Goal: Task Accomplishment & Management: Complete application form

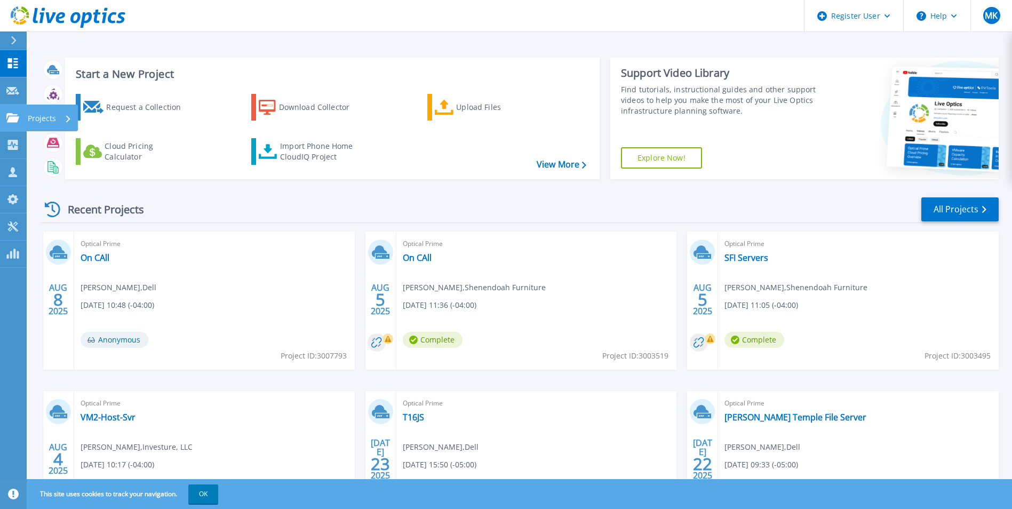
click at [14, 105] on link "Projects Projects" at bounding box center [13, 118] width 27 height 27
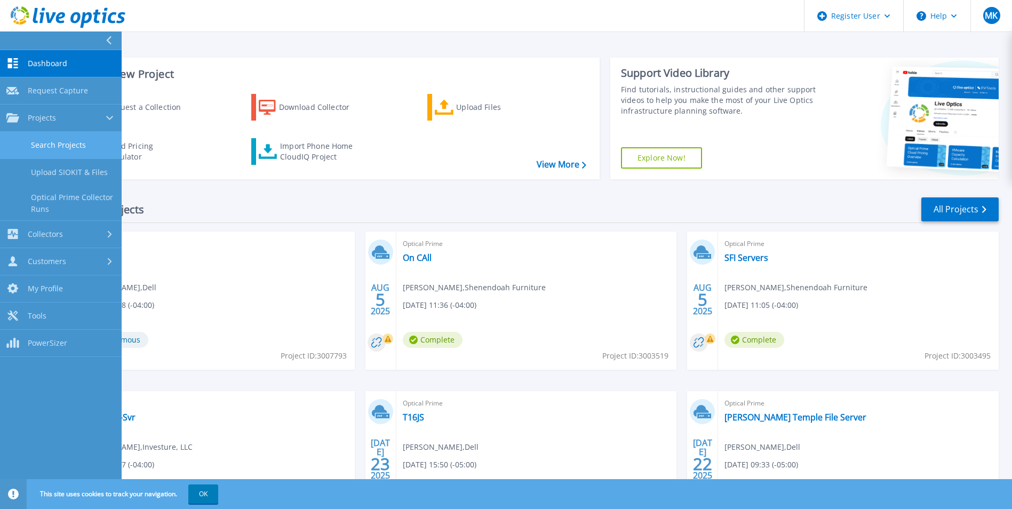
click at [62, 152] on link "Search Projects" at bounding box center [61, 145] width 122 height 27
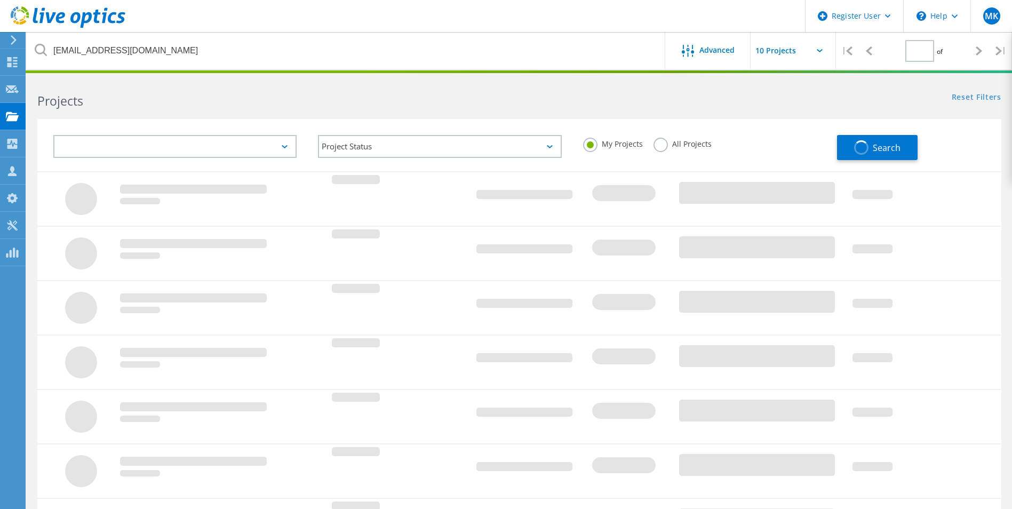
type input "1"
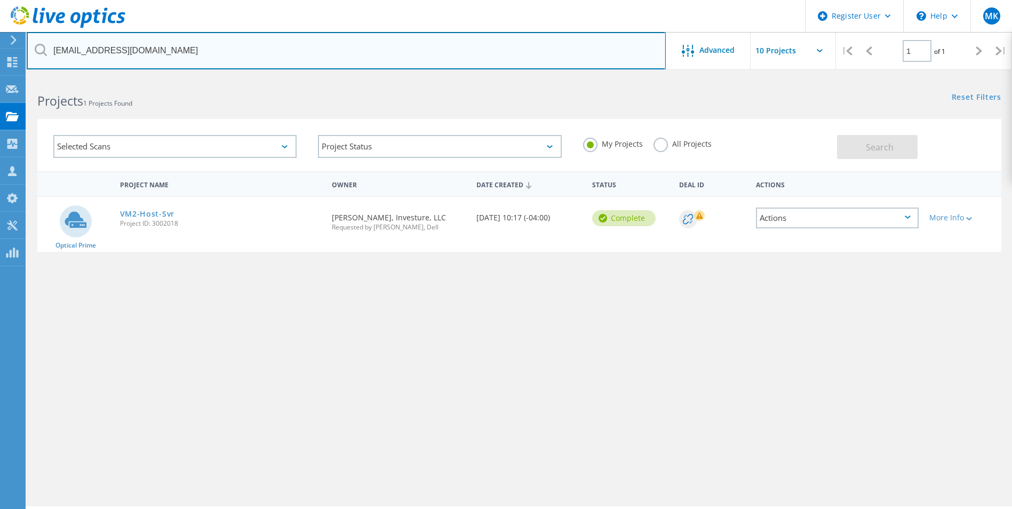
click at [318, 54] on input "jwalkup@investure.com" at bounding box center [346, 50] width 639 height 37
paste input "aj.lawson@hapco.com"
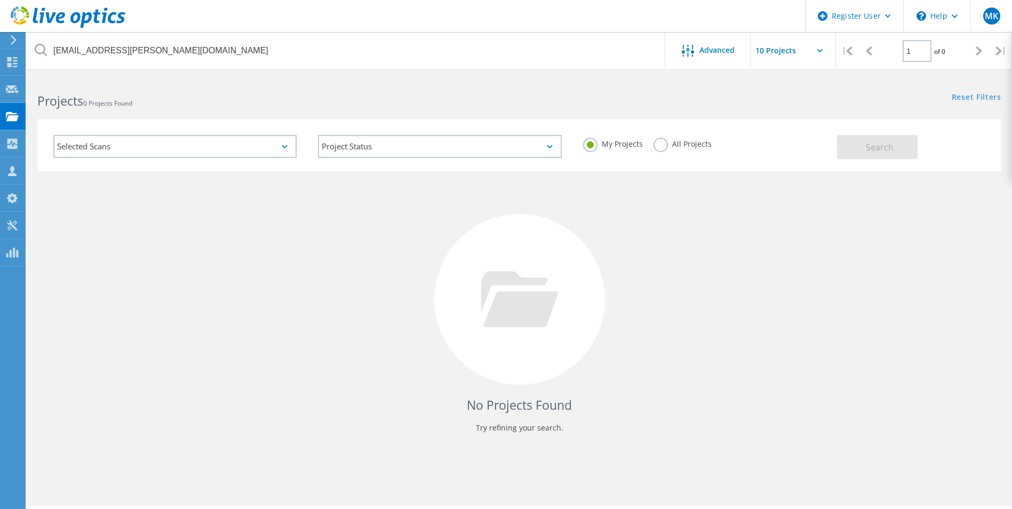
click at [673, 143] on label "All Projects" at bounding box center [683, 143] width 58 height 10
click at [0, 0] on input "All Projects" at bounding box center [0, 0] width 0 height 0
click at [864, 141] on button "Search" at bounding box center [877, 147] width 81 height 24
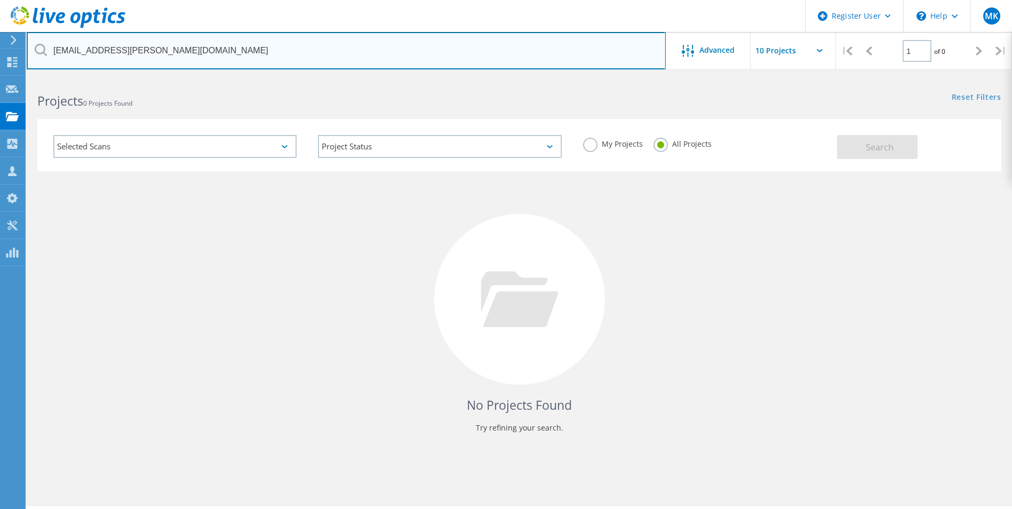
click at [299, 60] on input "[EMAIL_ADDRESS][PERSON_NAME][DOMAIN_NAME]" at bounding box center [346, 50] width 639 height 37
click at [299, 60] on input "aj.lawson@hapco.com" at bounding box center [346, 50] width 639 height 37
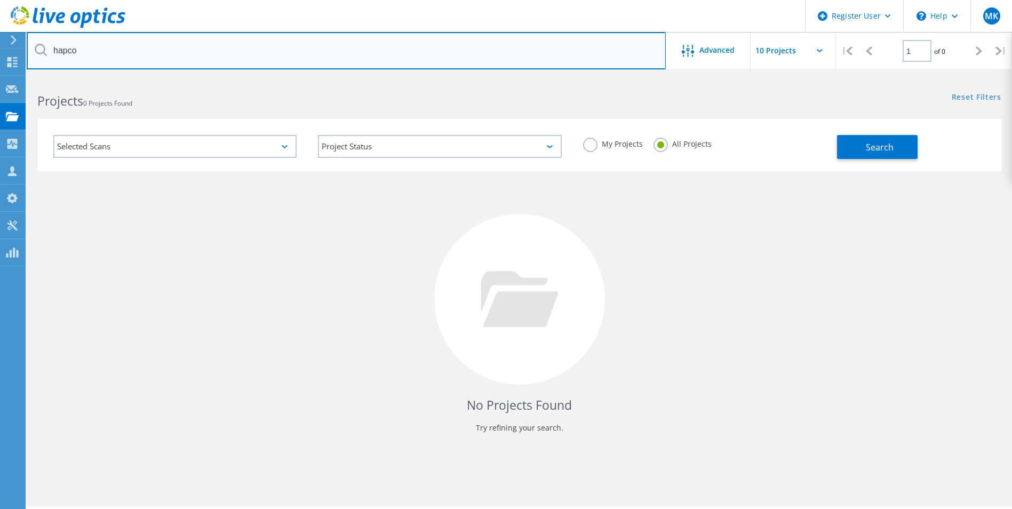
type input "hapco"
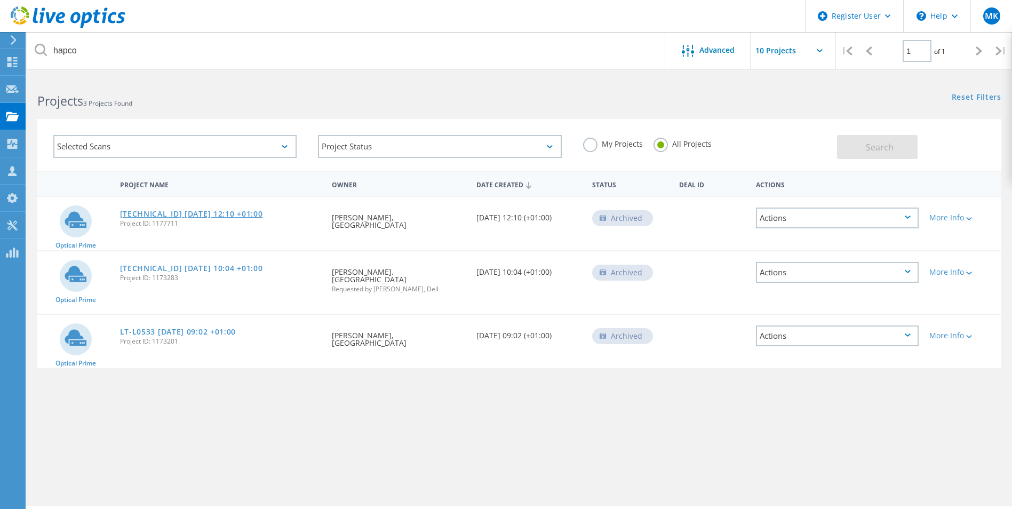
click at [156, 210] on link "10.9.3.31 2020-11-09 12:10 +01:00" at bounding box center [191, 213] width 143 height 7
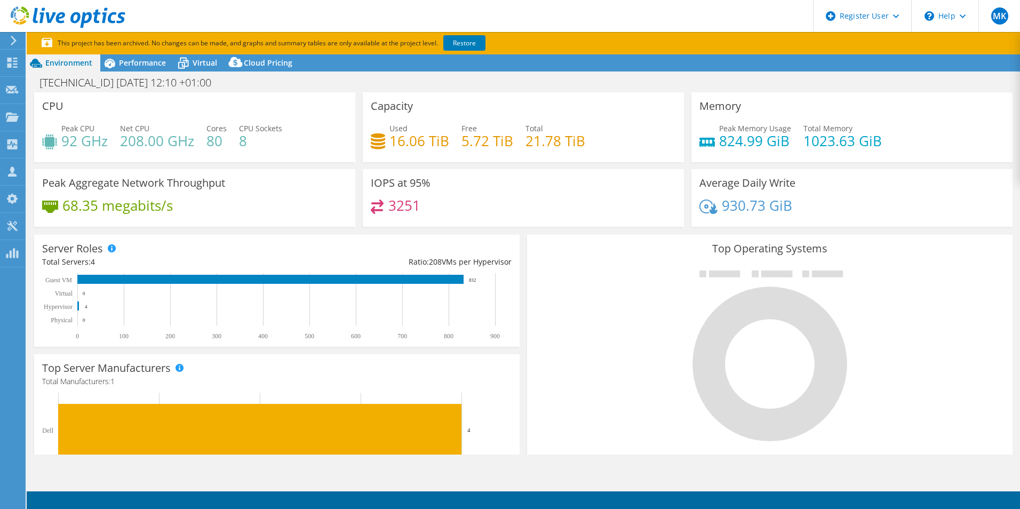
select select "USD"
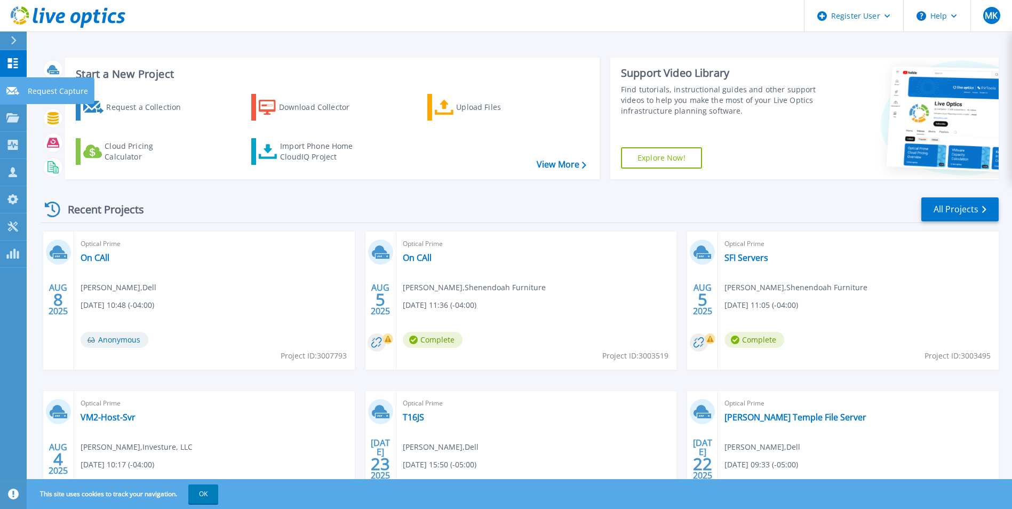
click at [15, 87] on icon at bounding box center [12, 91] width 13 height 8
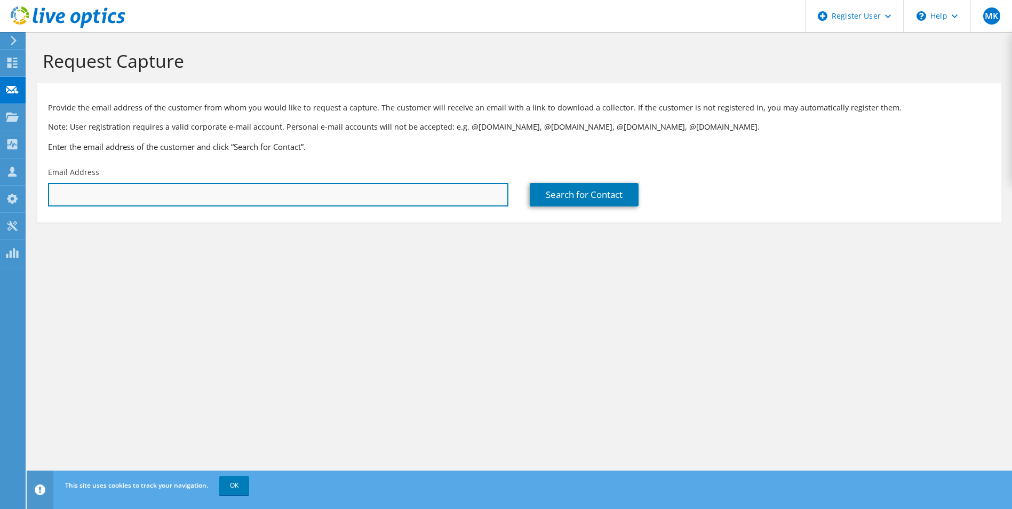
click at [167, 204] on input "text" at bounding box center [278, 194] width 461 height 23
click at [376, 187] on input "text" at bounding box center [278, 194] width 461 height 23
paste input "aj.lawson@hapco.com"
type input "aj.lawson@hapco.com"
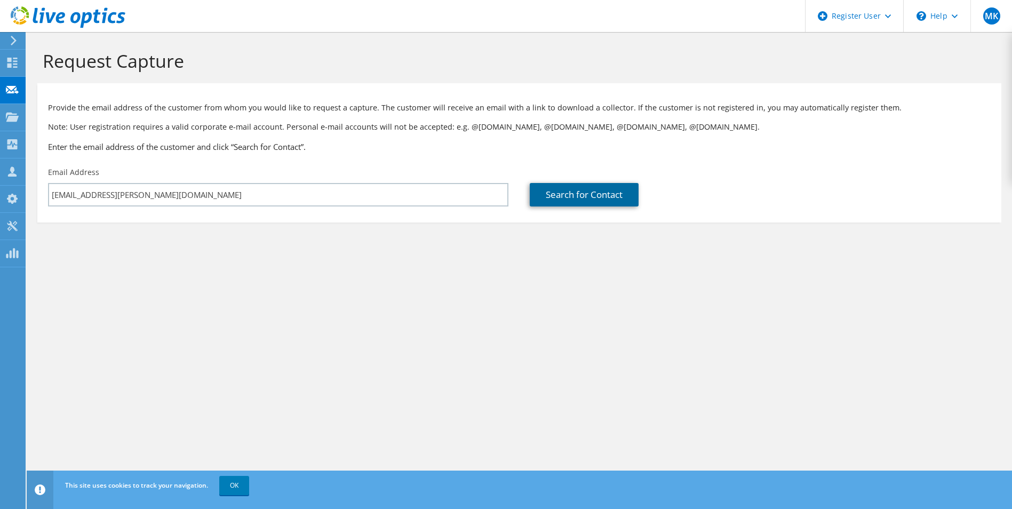
click at [557, 199] on link "Search for Contact" at bounding box center [584, 194] width 109 height 23
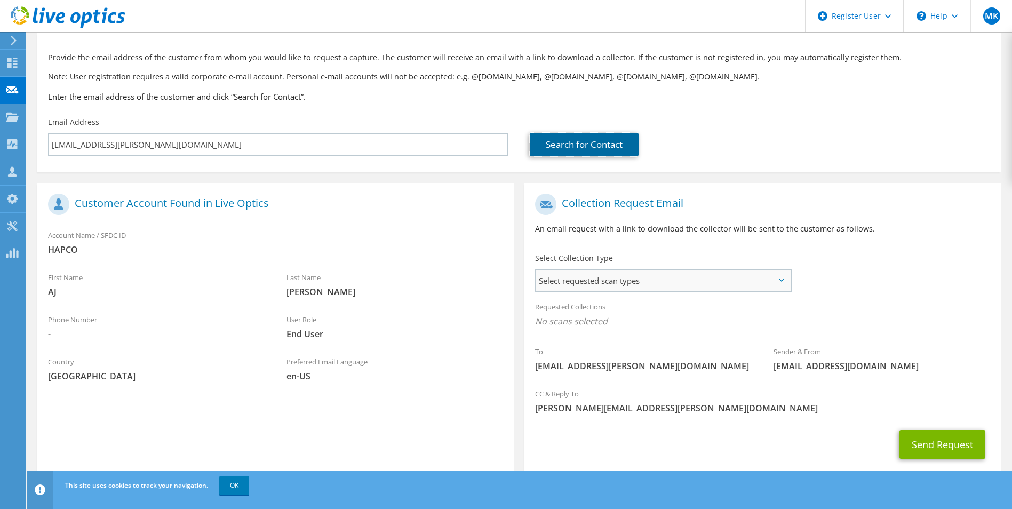
scroll to position [75, 0]
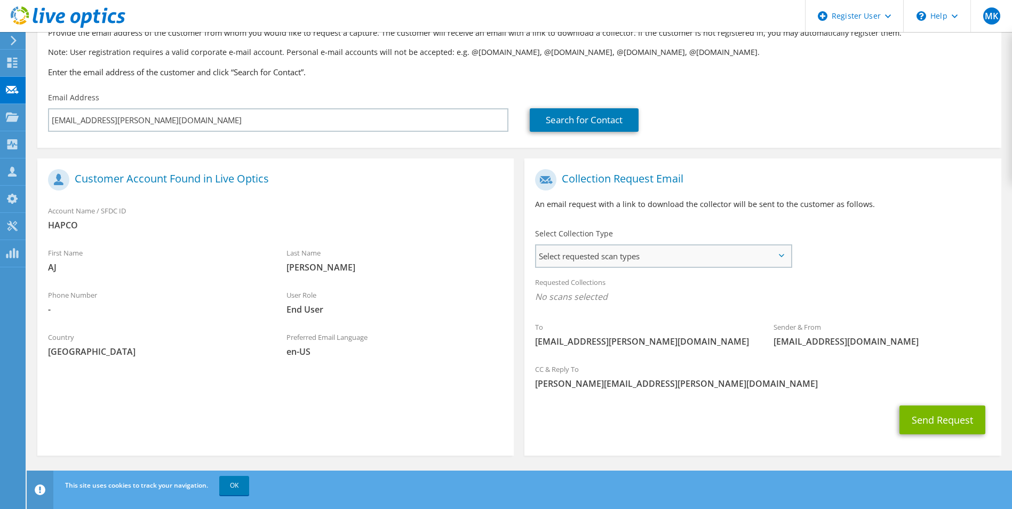
click at [649, 265] on span "Select requested scan types" at bounding box center [663, 255] width 254 height 21
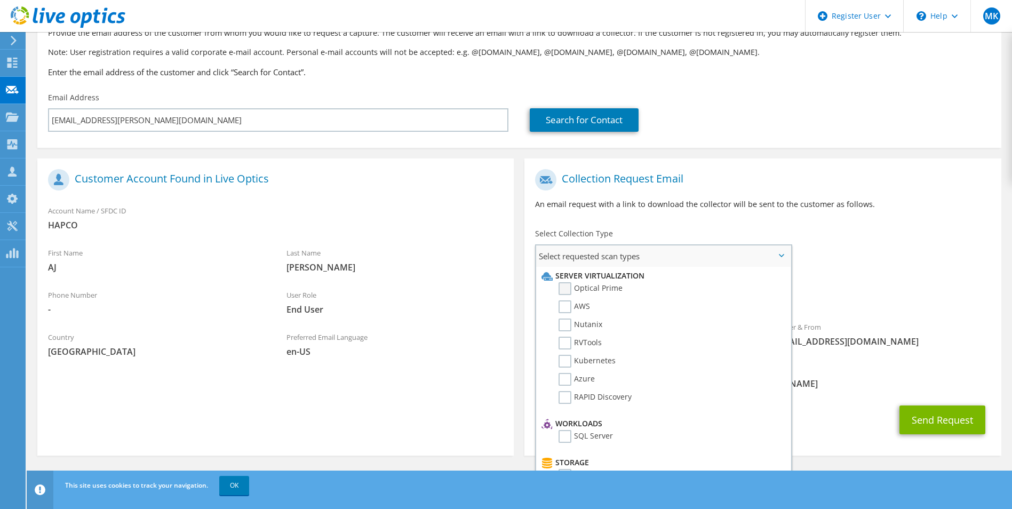
click at [559, 291] on label "Optical Prime" at bounding box center [591, 288] width 64 height 13
click at [0, 0] on input "Optical Prime" at bounding box center [0, 0] width 0 height 0
click at [867, 314] on div "Requested Collections No scans selected Optical Prime" at bounding box center [763, 295] width 477 height 48
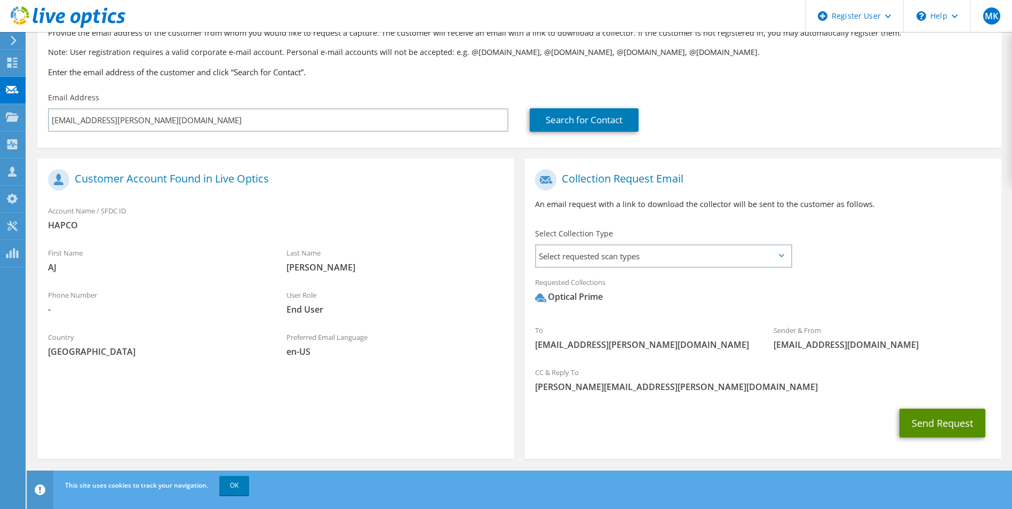
click at [941, 419] on button "Send Request" at bounding box center [943, 423] width 86 height 29
